Goal: Task Accomplishment & Management: Manage account settings

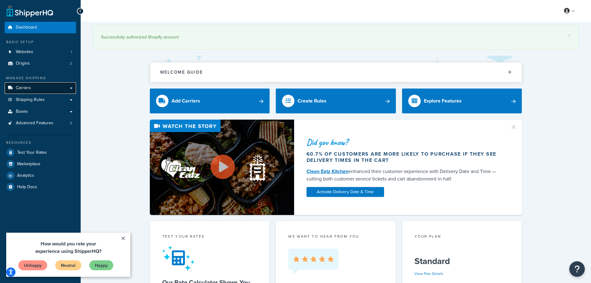
click at [35, 88] on link "Carriers" at bounding box center [40, 87] width 71 height 11
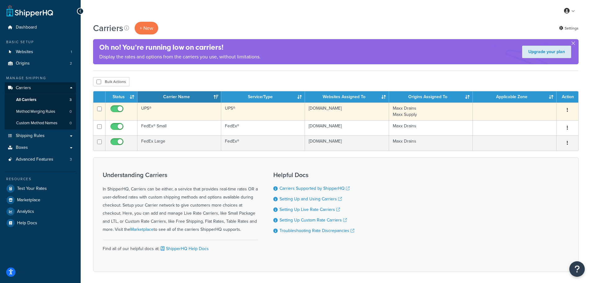
click at [180, 107] on td "UPS®" at bounding box center [179, 111] width 84 height 18
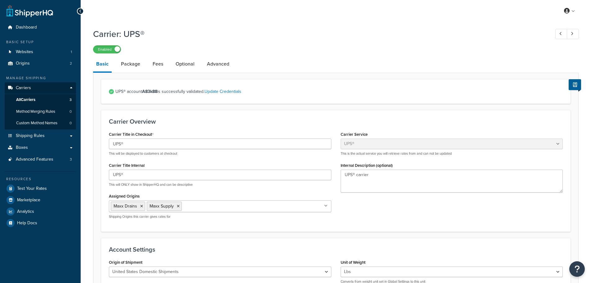
select select "ups"
click at [25, 98] on span "All Carriers" at bounding box center [25, 99] width 19 height 5
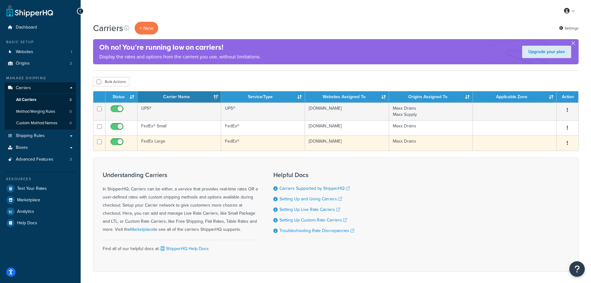
click at [172, 141] on td "FedEx Large" at bounding box center [179, 142] width 84 height 15
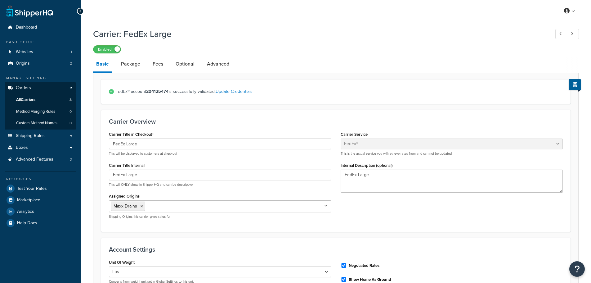
select select "fedEx"
select select "REGULAR_PICKUP"
select select "YOUR_PACKAGING"
click at [35, 98] on span "All Carriers" at bounding box center [25, 99] width 19 height 5
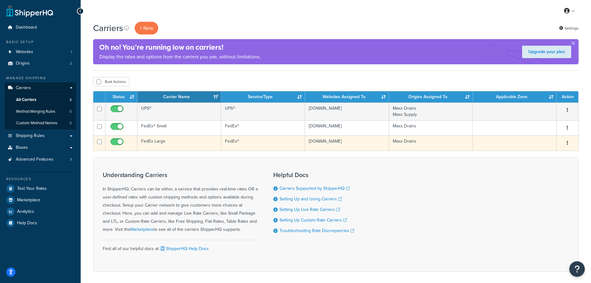
click at [200, 138] on td "FedEx Large" at bounding box center [179, 142] width 84 height 15
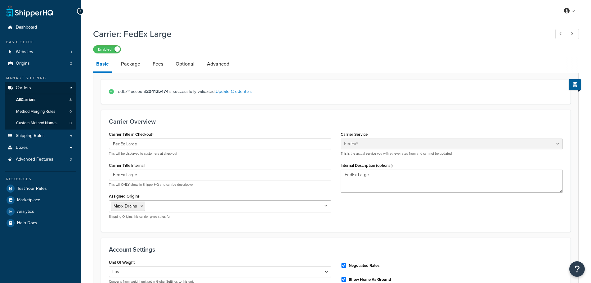
select select "fedEx"
select select "REGULAR_PICKUP"
select select "YOUR_PACKAGING"
click at [133, 60] on link "Package" at bounding box center [130, 63] width 25 height 15
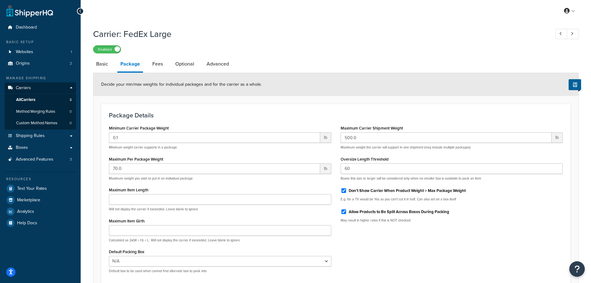
scroll to position [60, 0]
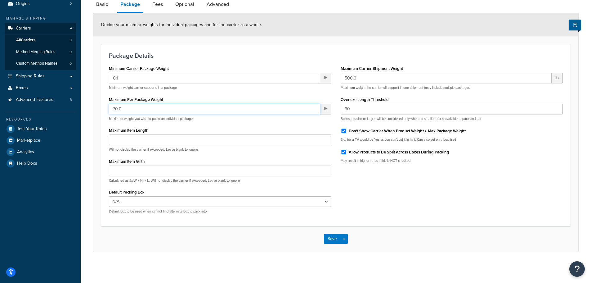
drag, startPoint x: 126, startPoint y: 111, endPoint x: 109, endPoint y: 110, distance: 17.1
click at [109, 110] on input "70.0" at bounding box center [214, 109] width 211 height 11
click at [389, 202] on div "Minimum Carrier Package Weight 0.1 lb Minimum weight carrier supports in a pack…" at bounding box center [335, 141] width 463 height 154
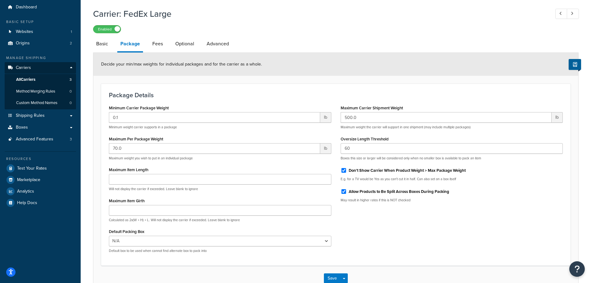
scroll to position [0, 0]
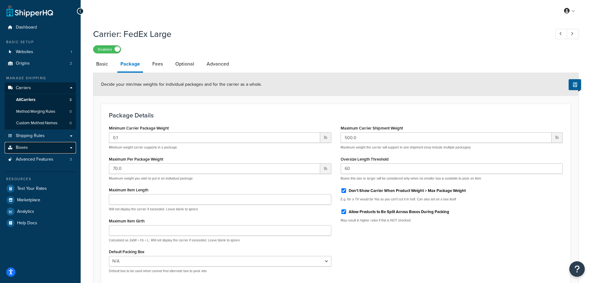
click at [40, 149] on link "Boxes" at bounding box center [40, 147] width 71 height 11
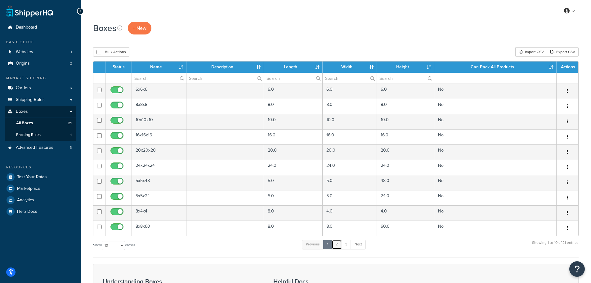
click at [338, 246] on link "2" at bounding box center [337, 243] width 10 height 9
click at [347, 245] on link "3" at bounding box center [345, 243] width 10 height 9
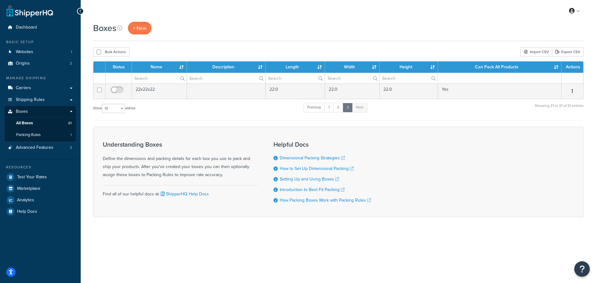
click at [209, 241] on div "My Profile Billing Global Settings Contact Us Logout Boxes + New Bulk Actions D…" at bounding box center [338, 141] width 515 height 283
click at [33, 96] on link "Shipping Rules" at bounding box center [40, 99] width 71 height 11
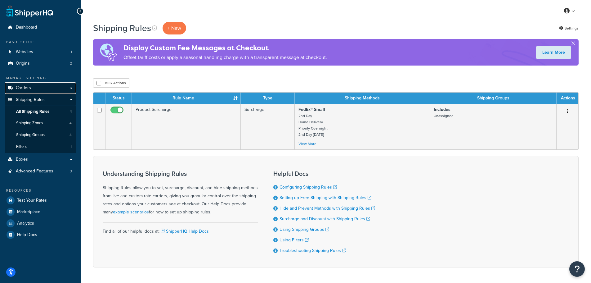
click at [29, 87] on span "Carriers" at bounding box center [23, 87] width 15 height 5
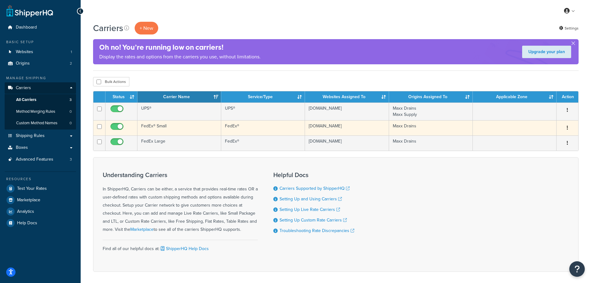
click at [197, 125] on td "FedEx® Small" at bounding box center [179, 127] width 84 height 15
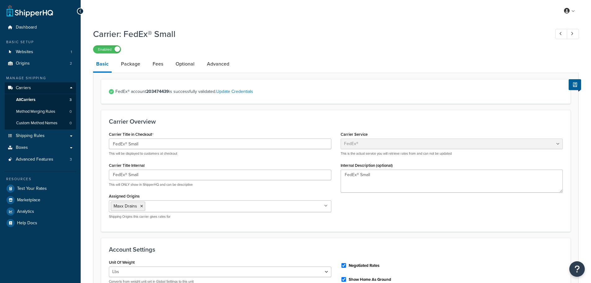
select select "fedEx"
select select "REGULAR_PICKUP"
select select "YOUR_PACKAGING"
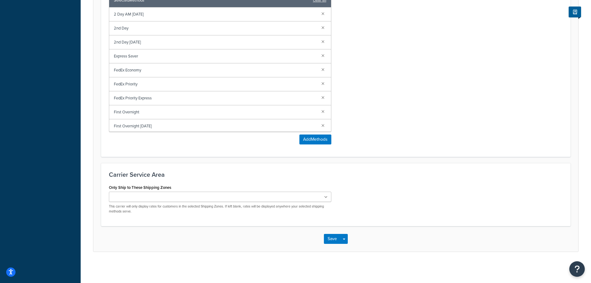
drag, startPoint x: 154, startPoint y: 14, endPoint x: 113, endPoint y: 13, distance: 40.6
click at [113, 13] on div "2 Day AM Saturday" at bounding box center [220, 14] width 222 height 14
copy span "2 Day AM Saturday"
drag, startPoint x: 126, startPoint y: 28, endPoint x: 112, endPoint y: 27, distance: 13.7
click at [112, 27] on div "2nd Day" at bounding box center [220, 28] width 222 height 14
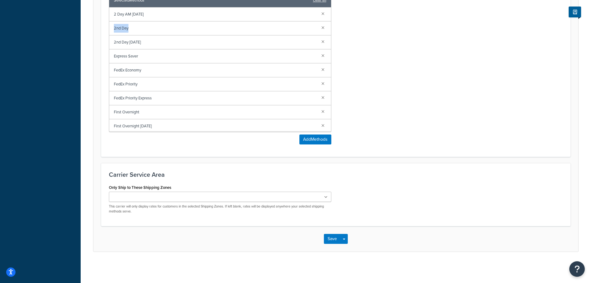
copy span "2nd Day"
drag, startPoint x: 149, startPoint y: 42, endPoint x: 111, endPoint y: 42, distance: 37.8
click at [111, 42] on div "2nd Day Saturday" at bounding box center [220, 42] width 222 height 14
copy span "2nd Day Saturday"
drag, startPoint x: 141, startPoint y: 57, endPoint x: 113, endPoint y: 57, distance: 28.2
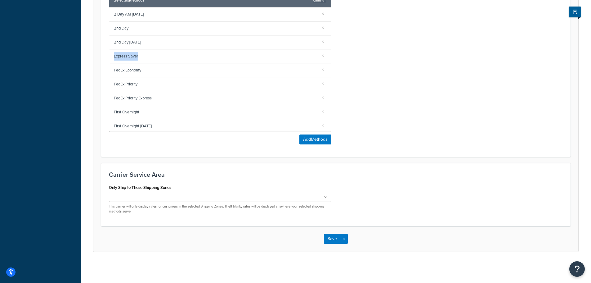
click at [113, 57] on div "Express Saver" at bounding box center [220, 56] width 222 height 14
copy span "Express Saver"
drag, startPoint x: 142, startPoint y: 68, endPoint x: 113, endPoint y: 69, distance: 29.8
click at [113, 69] on div "FedEx Economy" at bounding box center [220, 70] width 222 height 14
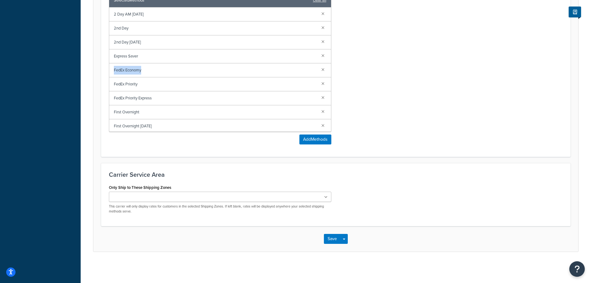
copy span "FedEx Economy"
drag, startPoint x: 139, startPoint y: 85, endPoint x: 113, endPoint y: 84, distance: 26.1
click at [113, 84] on div "FedEx Priority" at bounding box center [220, 84] width 222 height 14
copy span "FedEx Priority"
drag, startPoint x: 159, startPoint y: 100, endPoint x: 106, endPoint y: 97, distance: 53.4
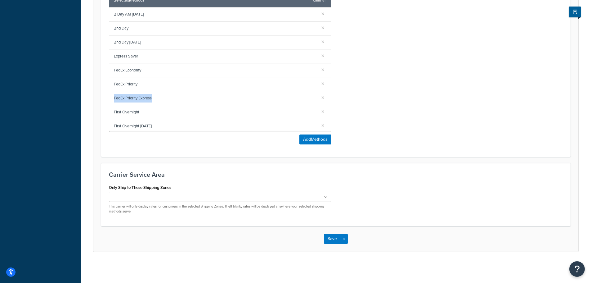
click at [106, 97] on div "Active Shipping Method(s) for this Carrier Selected Methods clear all 2 Day AM …" at bounding box center [220, 66] width 232 height 164
copy span "FedEx Priority Express"
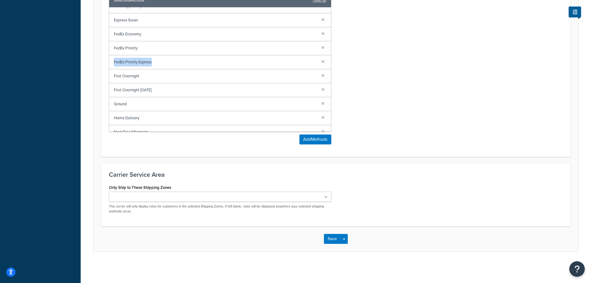
scroll to position [37, 0]
drag, startPoint x: 142, startPoint y: 74, endPoint x: 113, endPoint y: 74, distance: 28.8
click at [113, 74] on div "First Overnight" at bounding box center [220, 75] width 222 height 14
copy span "First Overnight"
drag, startPoint x: 157, startPoint y: 87, endPoint x: 113, endPoint y: 88, distance: 44.4
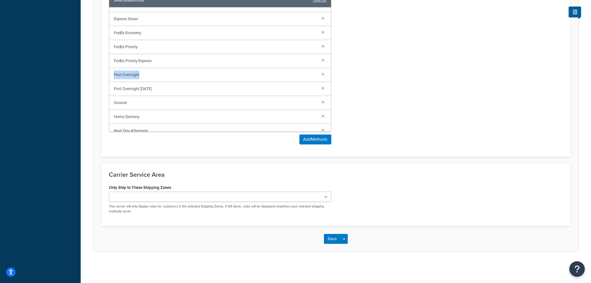
click at [113, 88] on div "First Overnight Saturday" at bounding box center [220, 89] width 222 height 14
copy span "First Overnight Saturday"
drag, startPoint x: 139, startPoint y: 103, endPoint x: 107, endPoint y: 103, distance: 31.6
click at [107, 103] on div "Active Shipping Method(s) for this Carrier Selected Methods clear all 2 Day AM …" at bounding box center [220, 66] width 232 height 164
drag, startPoint x: 116, startPoint y: 103, endPoint x: 119, endPoint y: 103, distance: 3.1
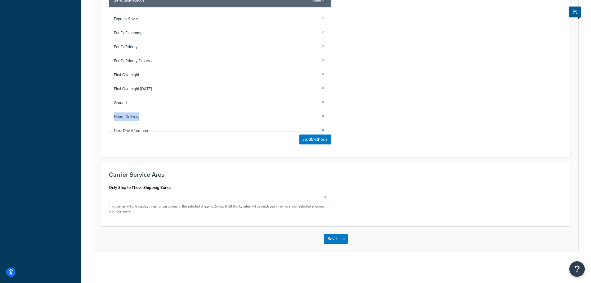
drag, startPoint x: 154, startPoint y: 114, endPoint x: 112, endPoint y: 118, distance: 42.1
click at [112, 118] on div "Home Delivery" at bounding box center [220, 117] width 222 height 14
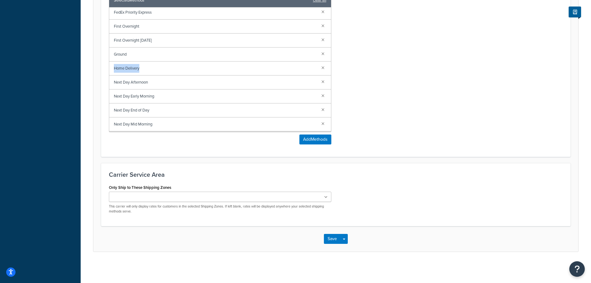
scroll to position [87, 0]
click at [319, 78] on link at bounding box center [322, 80] width 7 height 7
click at [319, 79] on link at bounding box center [322, 80] width 7 height 7
click at [319, 80] on link at bounding box center [322, 80] width 7 height 7
click at [319, 80] on link at bounding box center [322, 81] width 7 height 7
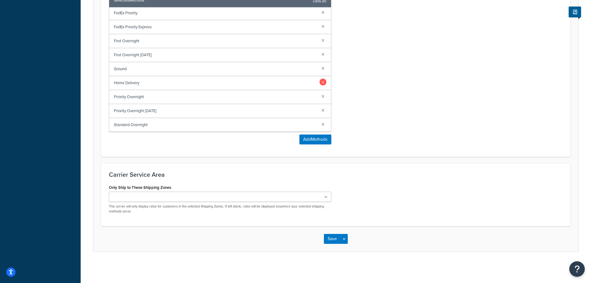
click at [319, 80] on link at bounding box center [322, 81] width 7 height 7
drag, startPoint x: 150, startPoint y: 95, endPoint x: 111, endPoint y: 96, distance: 38.8
click at [111, 96] on div "Priority Overnight" at bounding box center [220, 97] width 222 height 14
drag, startPoint x: 165, startPoint y: 111, endPoint x: 113, endPoint y: 111, distance: 52.1
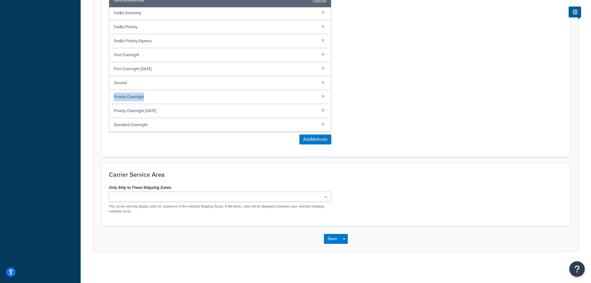
click at [113, 111] on div "Priority Overnight Saturday" at bounding box center [220, 111] width 222 height 14
drag, startPoint x: 153, startPoint y: 127, endPoint x: 107, endPoint y: 125, distance: 45.6
click at [107, 125] on div "Active Shipping Method(s) for this Carrier Selected Methods clear all 2 Day AM …" at bounding box center [220, 66] width 232 height 164
click at [415, 151] on div "Shipping Methods Select the shipping methods that you would like to offer to yo…" at bounding box center [335, 55] width 469 height 201
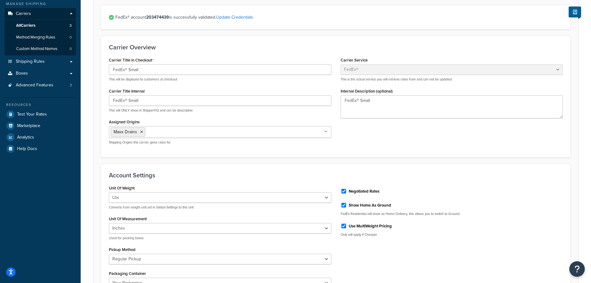
scroll to position [0, 0]
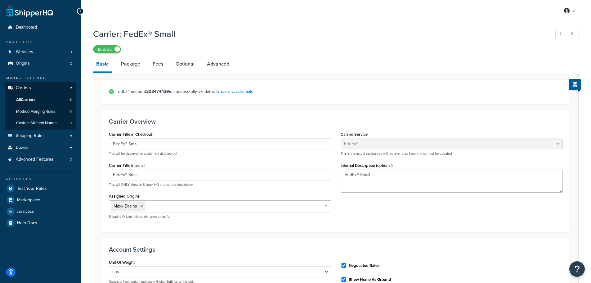
click at [78, 11] on div at bounding box center [80, 11] width 7 height 7
click at [561, 32] on icon at bounding box center [560, 34] width 2 height 4
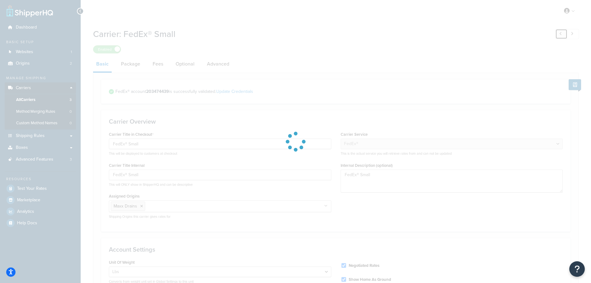
type input "FedEx Large"
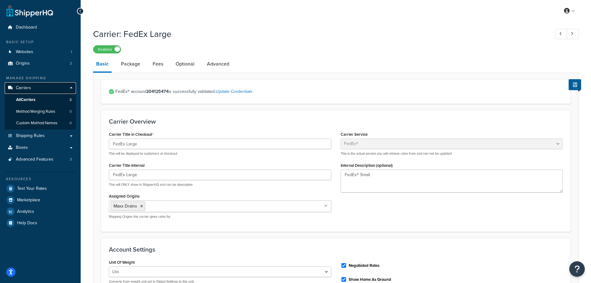
click at [26, 87] on span "Carriers" at bounding box center [23, 87] width 15 height 5
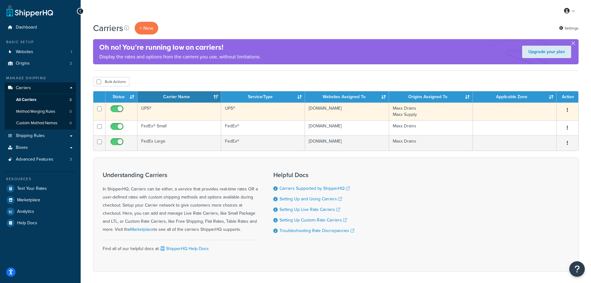
click at [167, 109] on td "UPS®" at bounding box center [179, 111] width 84 height 18
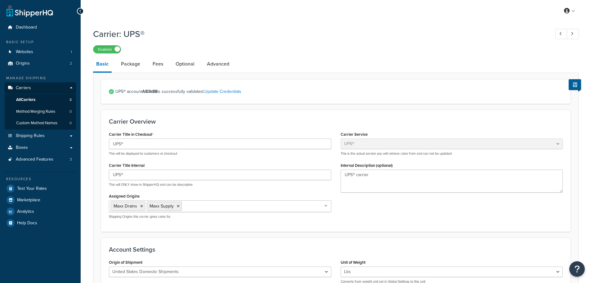
select select "ups"
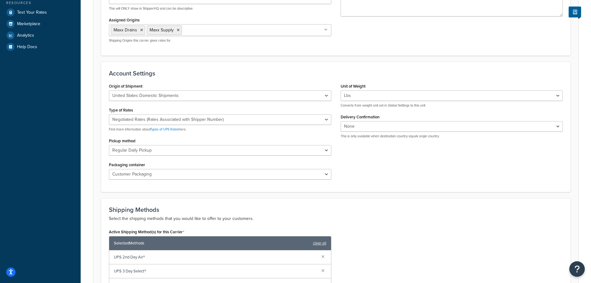
scroll to position [351, 0]
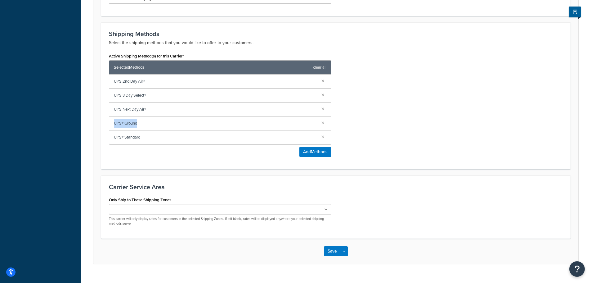
drag, startPoint x: 138, startPoint y: 123, endPoint x: 106, endPoint y: 123, distance: 32.0
click at [106, 123] on div "Active Shipping Method(s) for this Carrier Selected Methods clear all UPS 2nd D…" at bounding box center [220, 106] width 232 height 110
copy span "UPS® Ground"
drag, startPoint x: 143, startPoint y: 136, endPoint x: 114, endPoint y: 137, distance: 28.8
click at [114, 137] on span "UPS® Standard" at bounding box center [215, 137] width 203 height 9
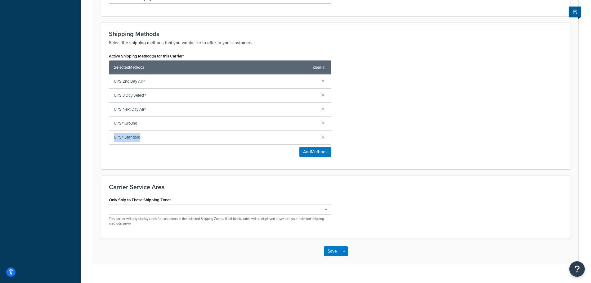
copy span "UPS® Standard"
